Goal: Check status

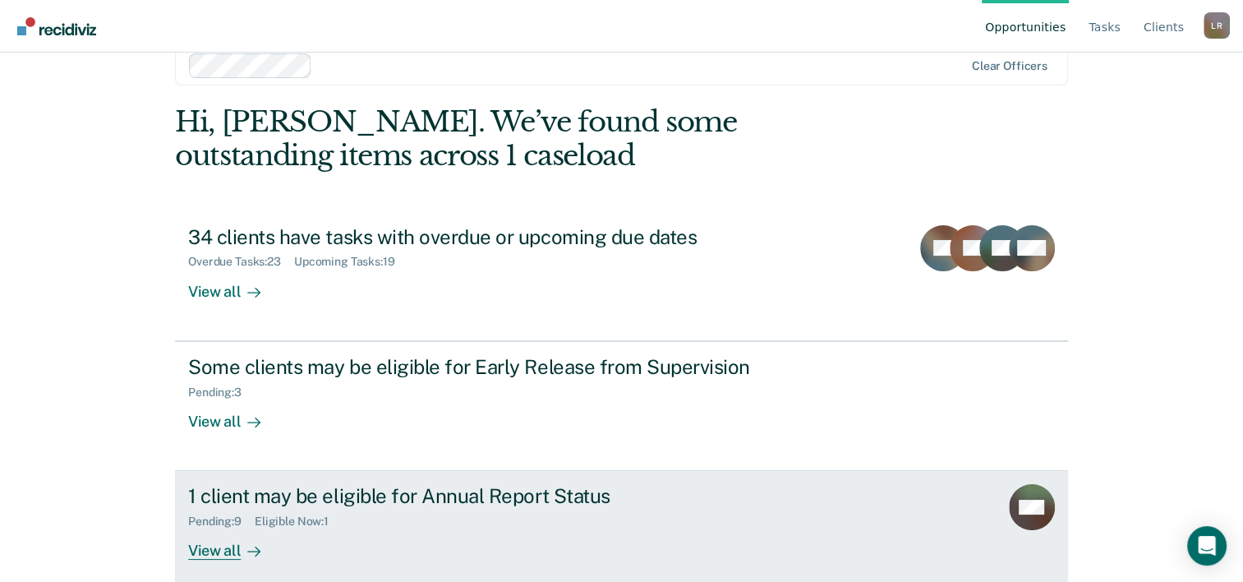
scroll to position [50, 0]
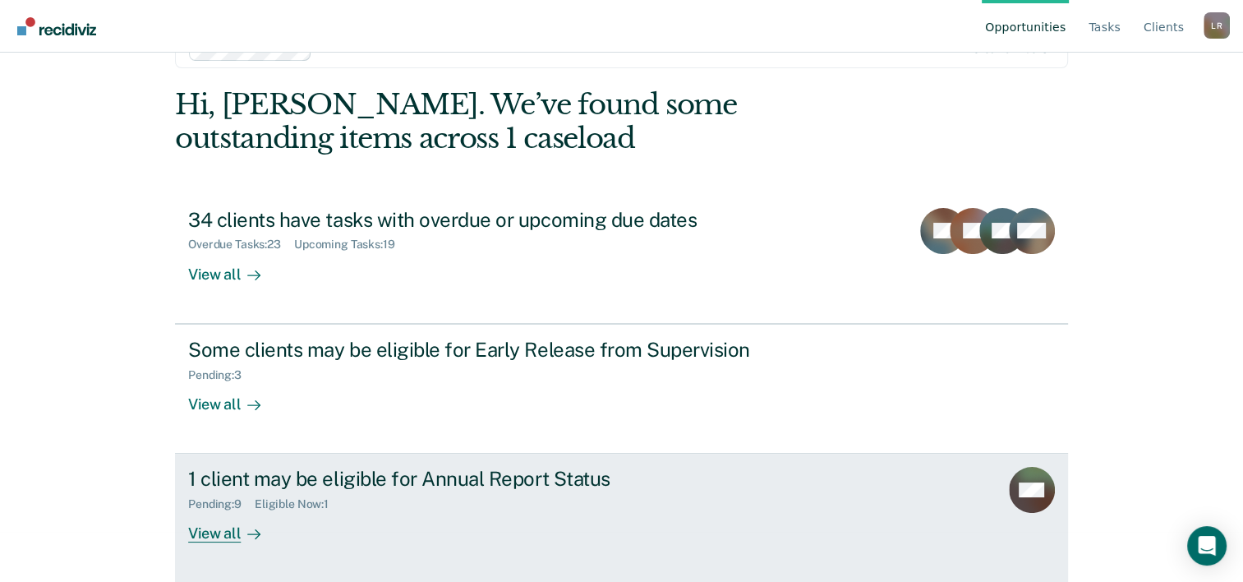
click at [213, 535] on div "View all" at bounding box center [234, 527] width 92 height 32
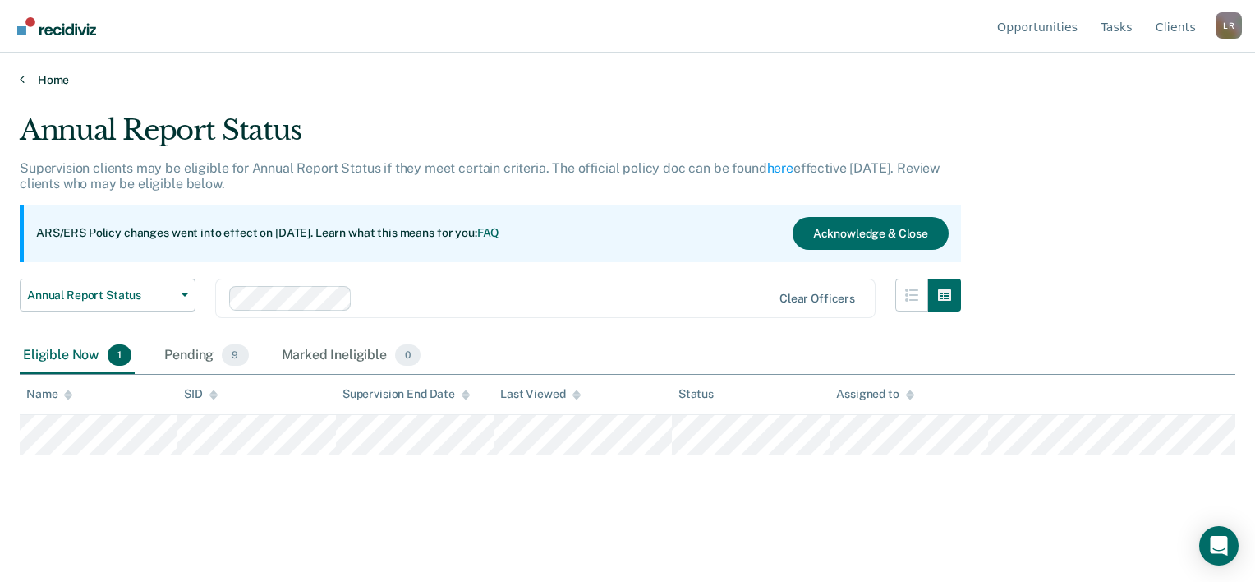
click at [62, 79] on link "Home" at bounding box center [628, 79] width 1216 height 15
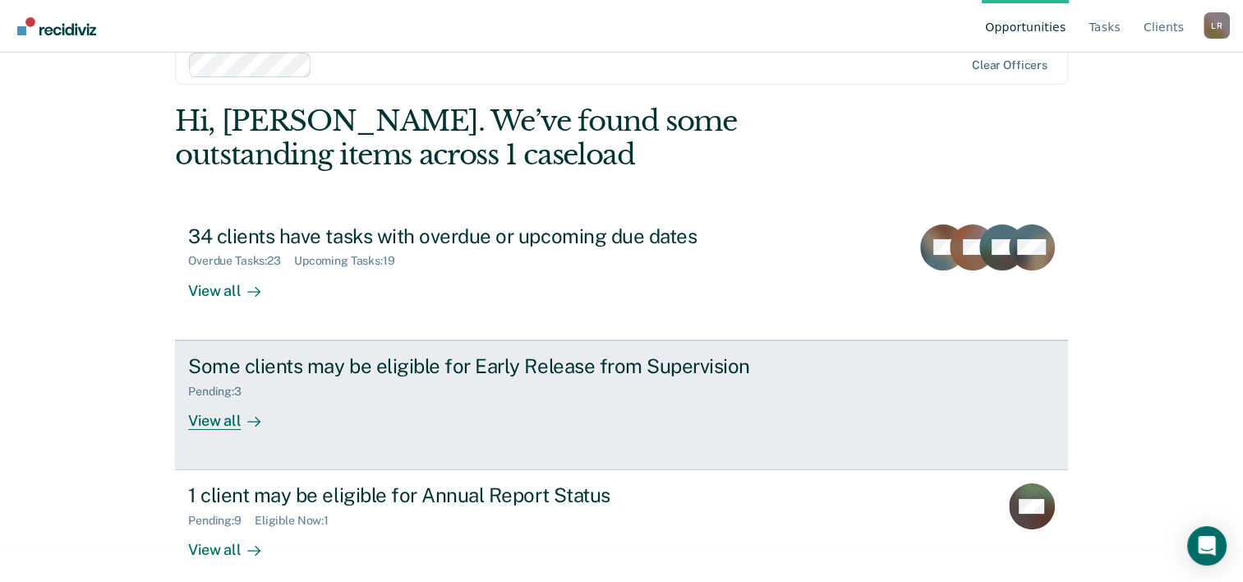
scroll to position [50, 0]
